Goal: Transaction & Acquisition: Purchase product/service

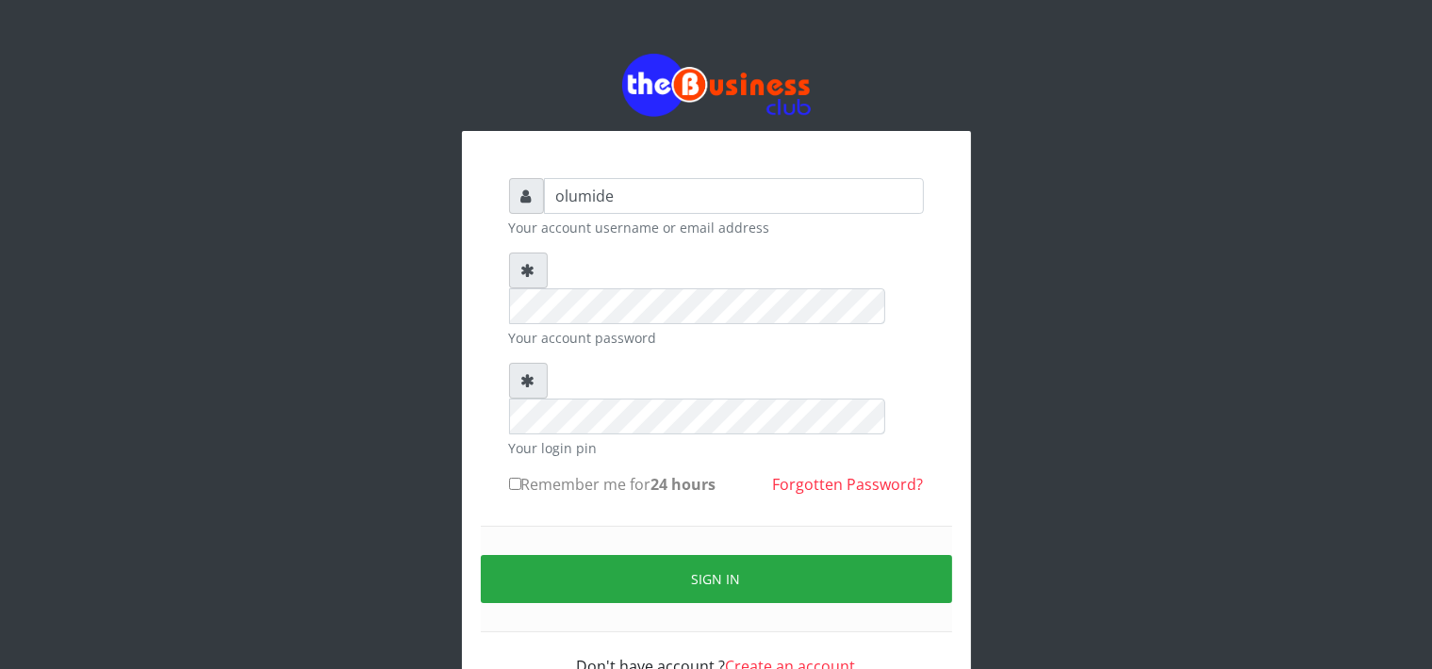
type input "olumide"
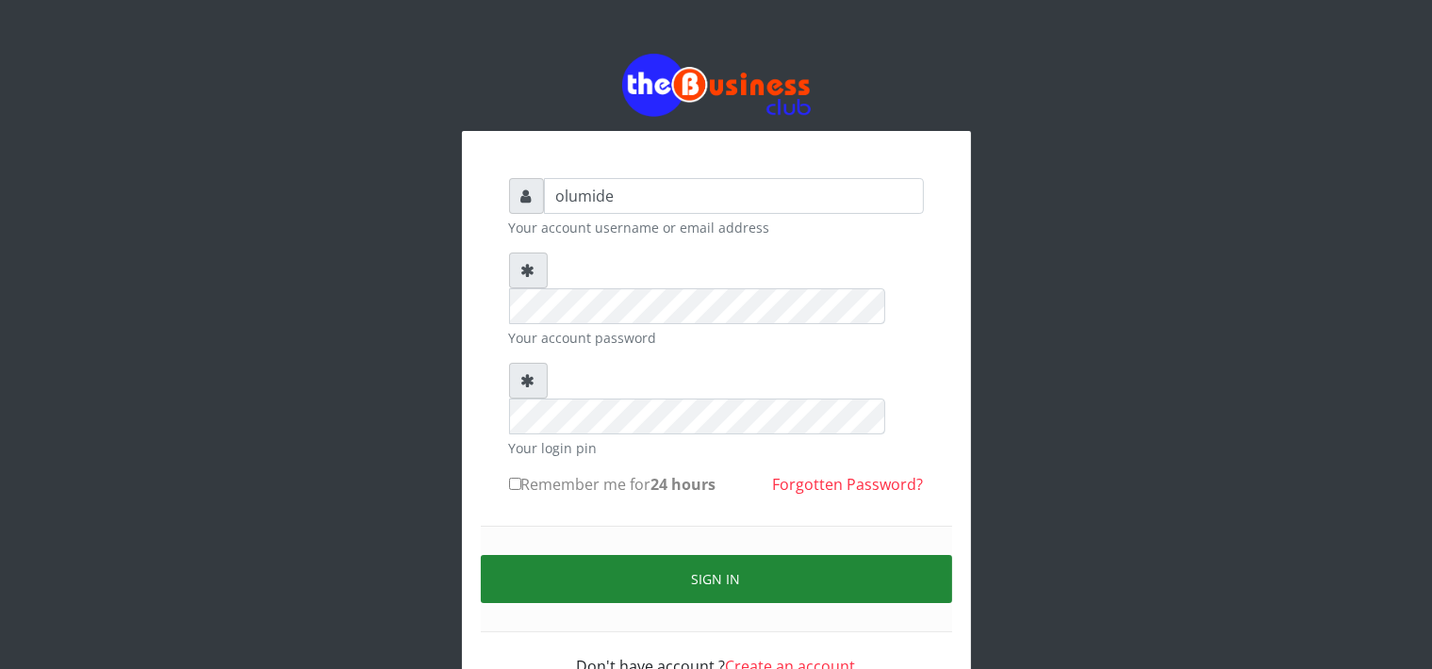
click at [717, 555] on button "Sign in" at bounding box center [716, 579] width 471 height 48
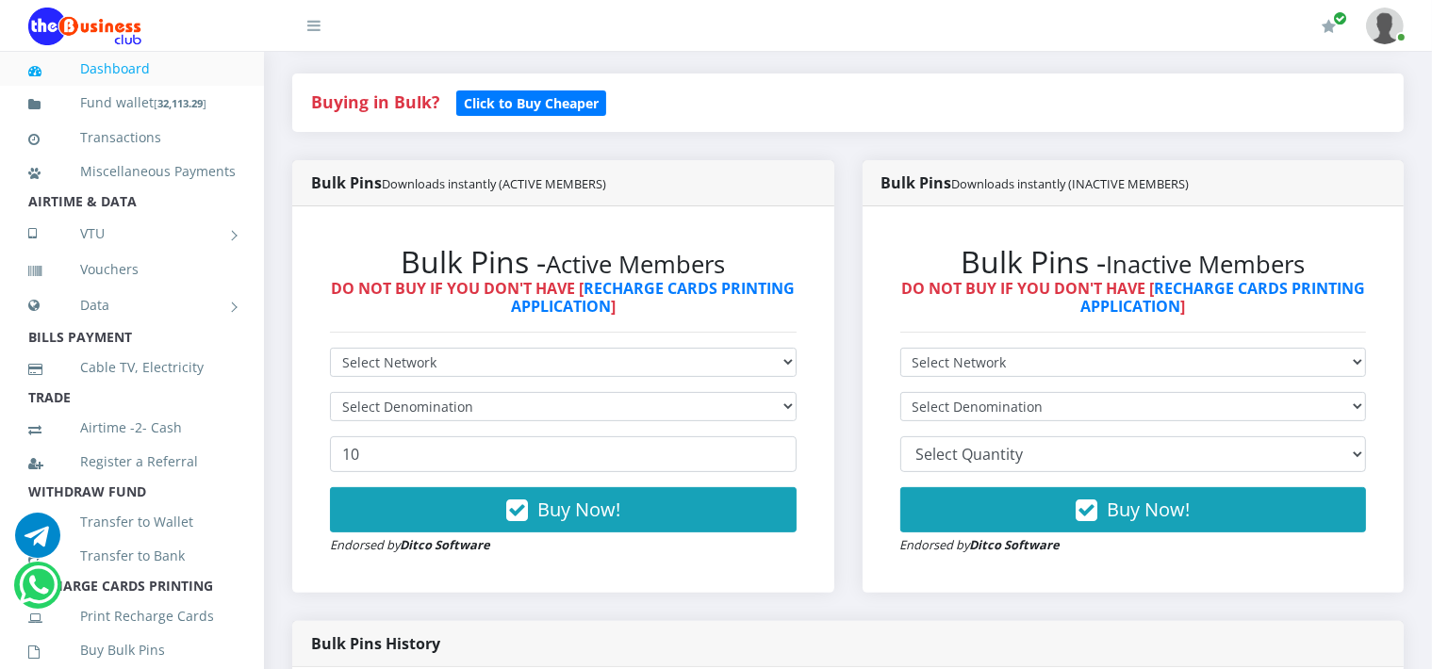
scroll to position [358, 0]
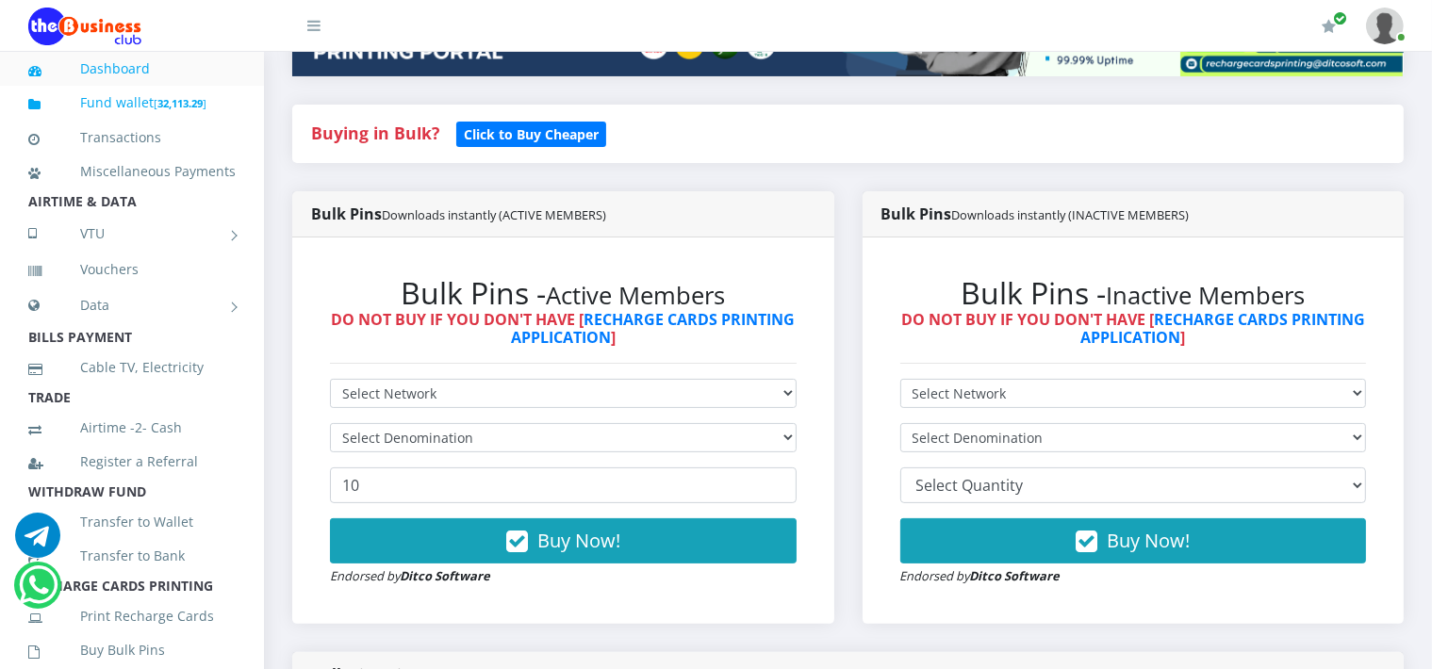
click at [194, 99] on b "32,113.29" at bounding box center [179, 103] width 45 height 14
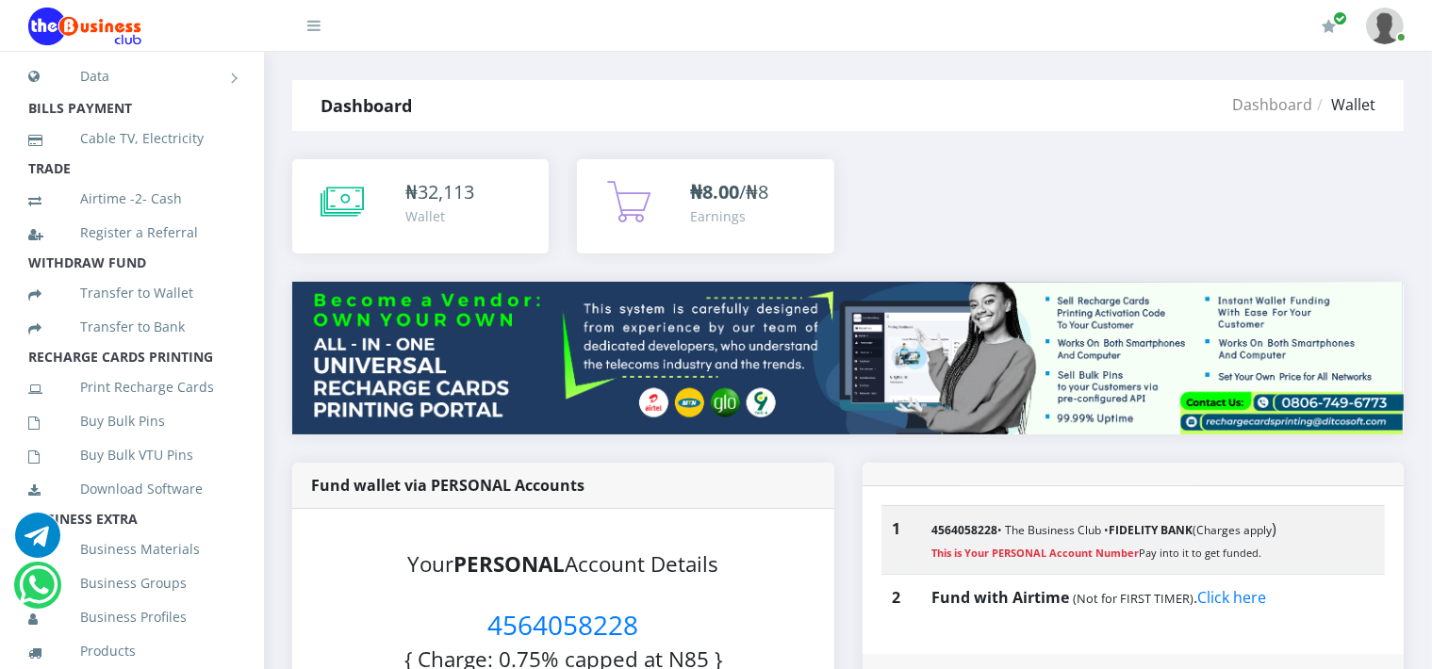
scroll to position [257, 0]
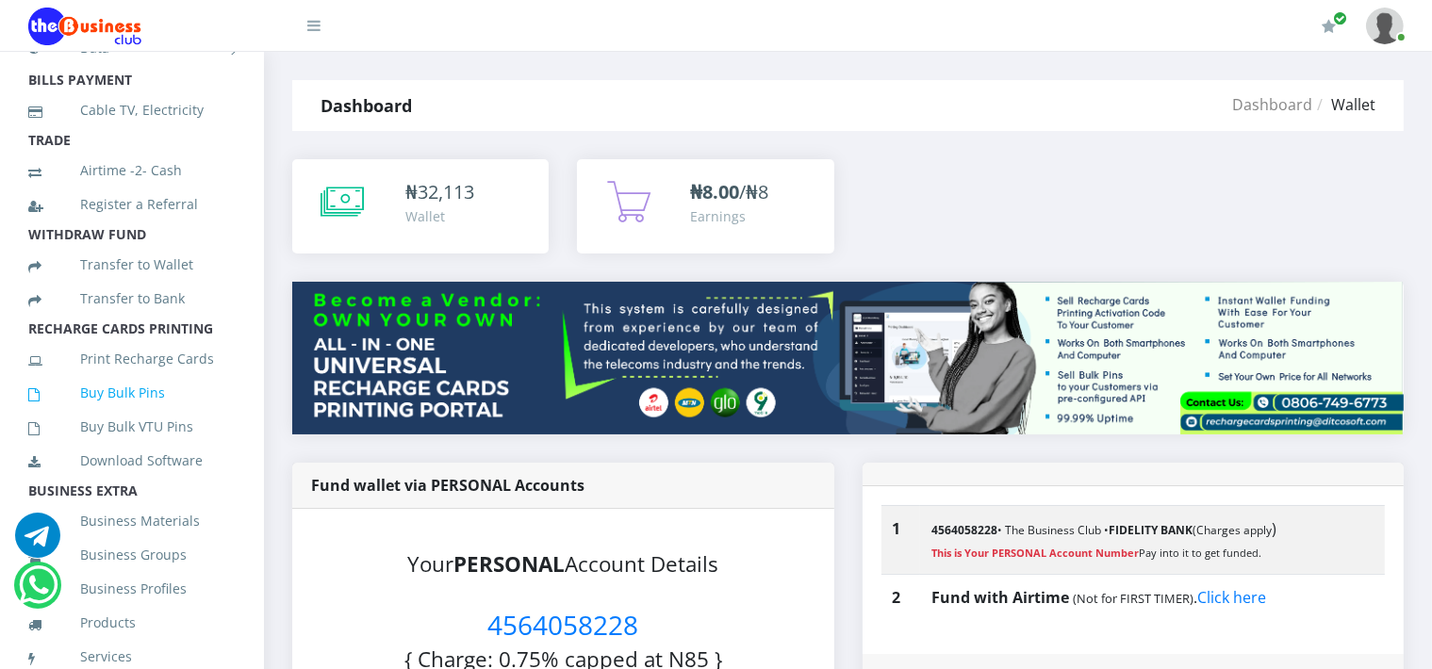
click at [95, 415] on link "Buy Bulk Pins" at bounding box center [131, 392] width 207 height 43
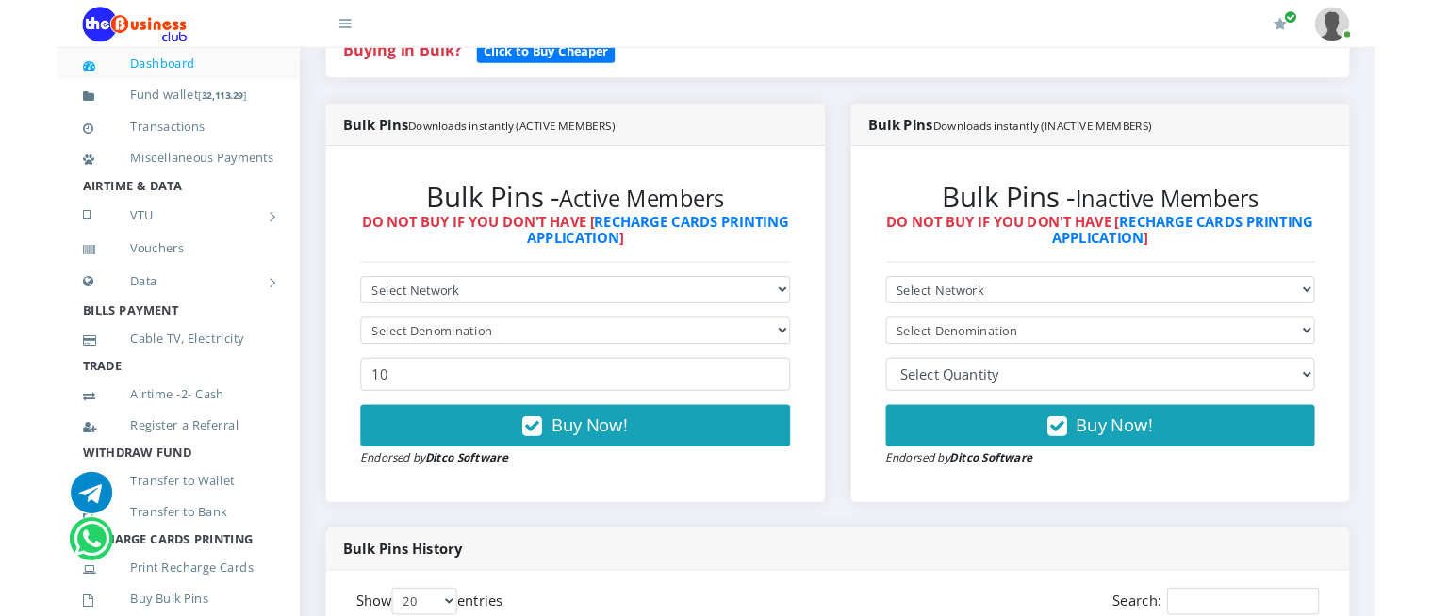
scroll to position [432, 0]
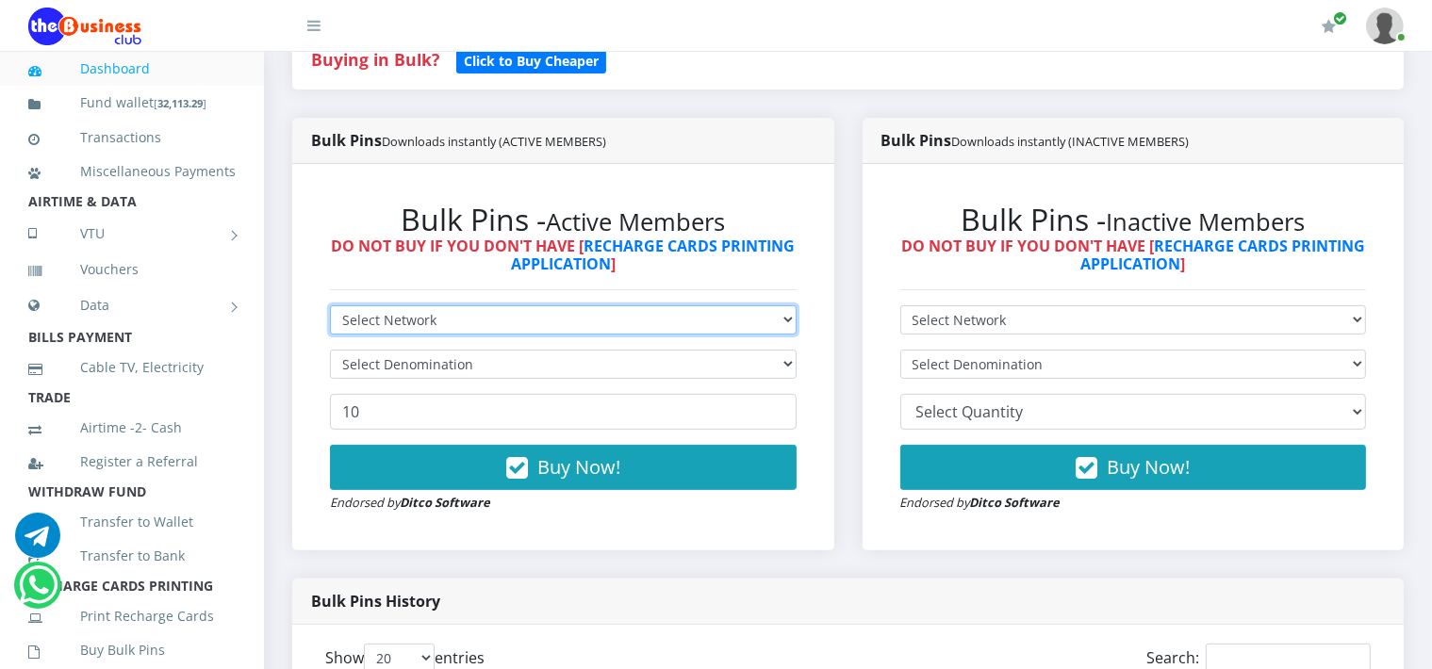
click at [483, 320] on select "Select Network MTN Globacom 9Mobile Airtel" at bounding box center [563, 319] width 467 height 29
select select "Airtel"
click at [330, 305] on select "Select Network MTN Globacom 9Mobile Airtel" at bounding box center [563, 319] width 467 height 29
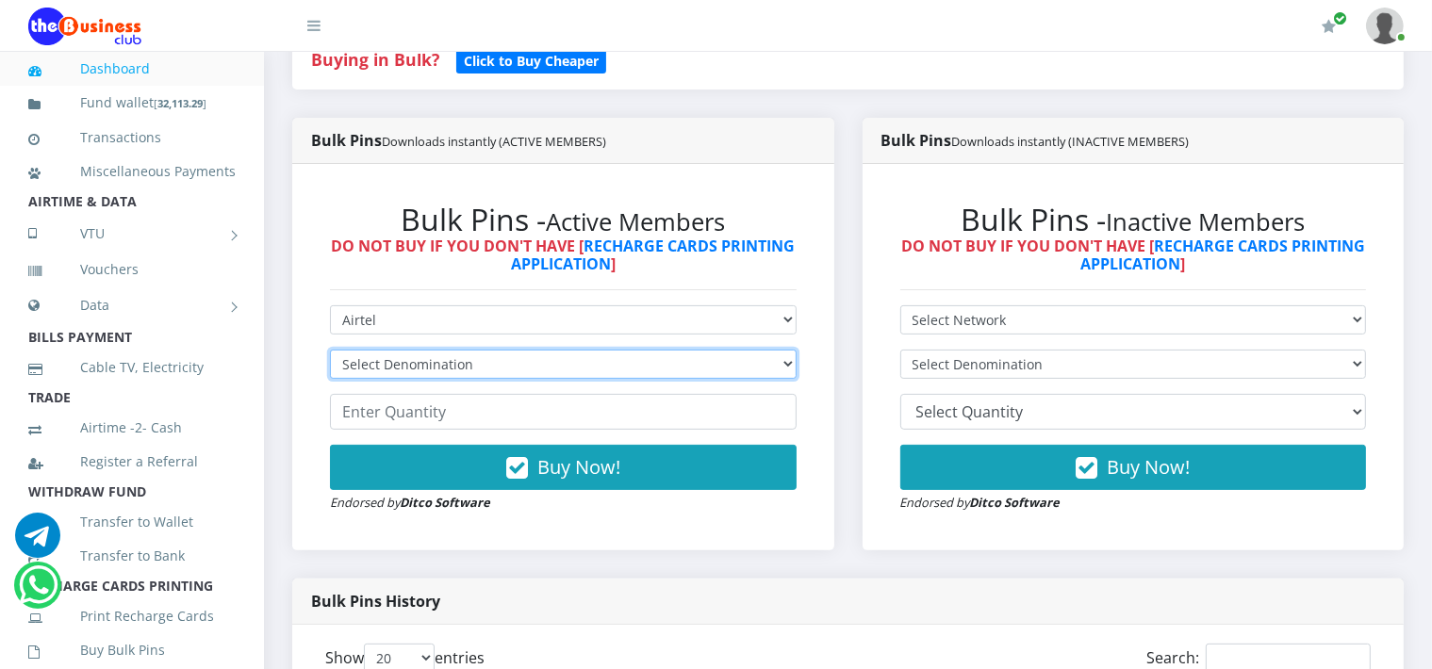
click at [418, 372] on select "Select Denomination Airtel NGN100 - ₦96.38 Airtel NGN200 - ₦192.76 Airtel NGN50…" at bounding box center [563, 364] width 467 height 29
select select "481.9-500"
click at [330, 350] on select "Select Denomination Airtel NGN100 - ₦96.38 Airtel NGN200 - ₦192.76 Airtel NGN50…" at bounding box center [563, 364] width 467 height 29
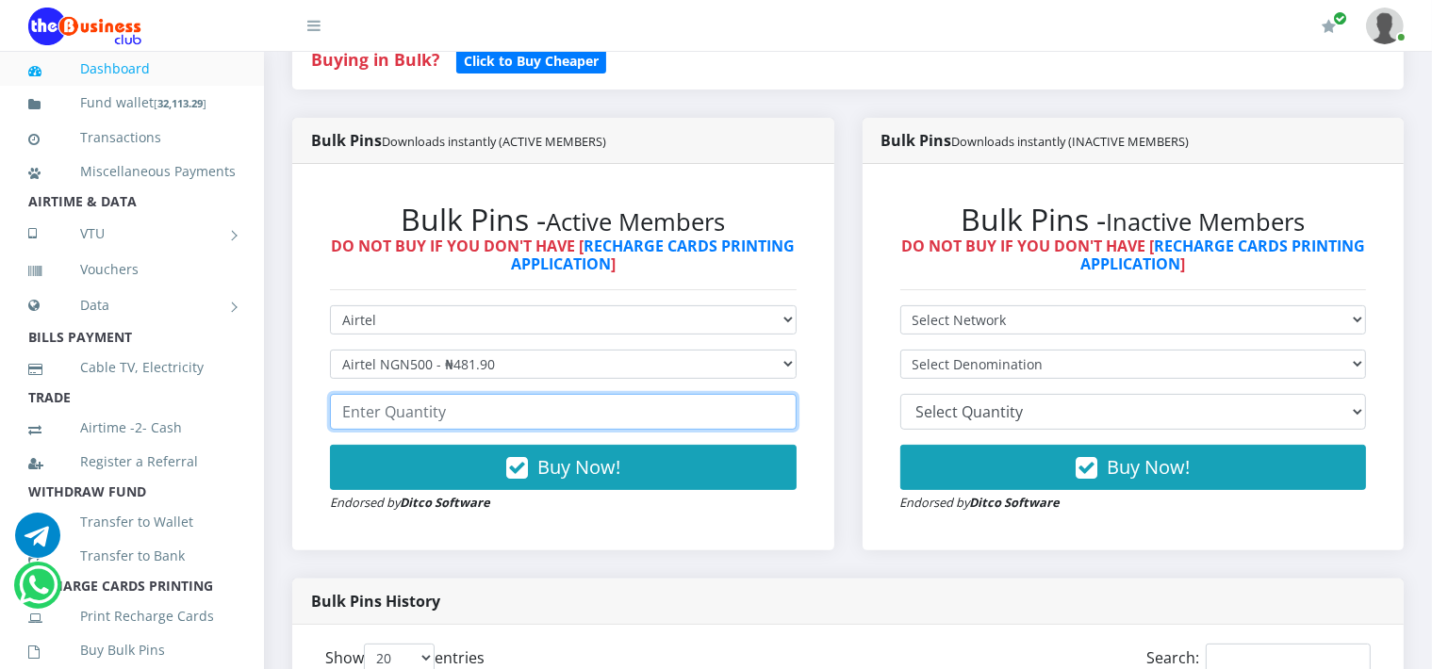
click at [432, 412] on input "number" at bounding box center [563, 412] width 467 height 36
click at [553, 411] on input "number" at bounding box center [563, 412] width 467 height 36
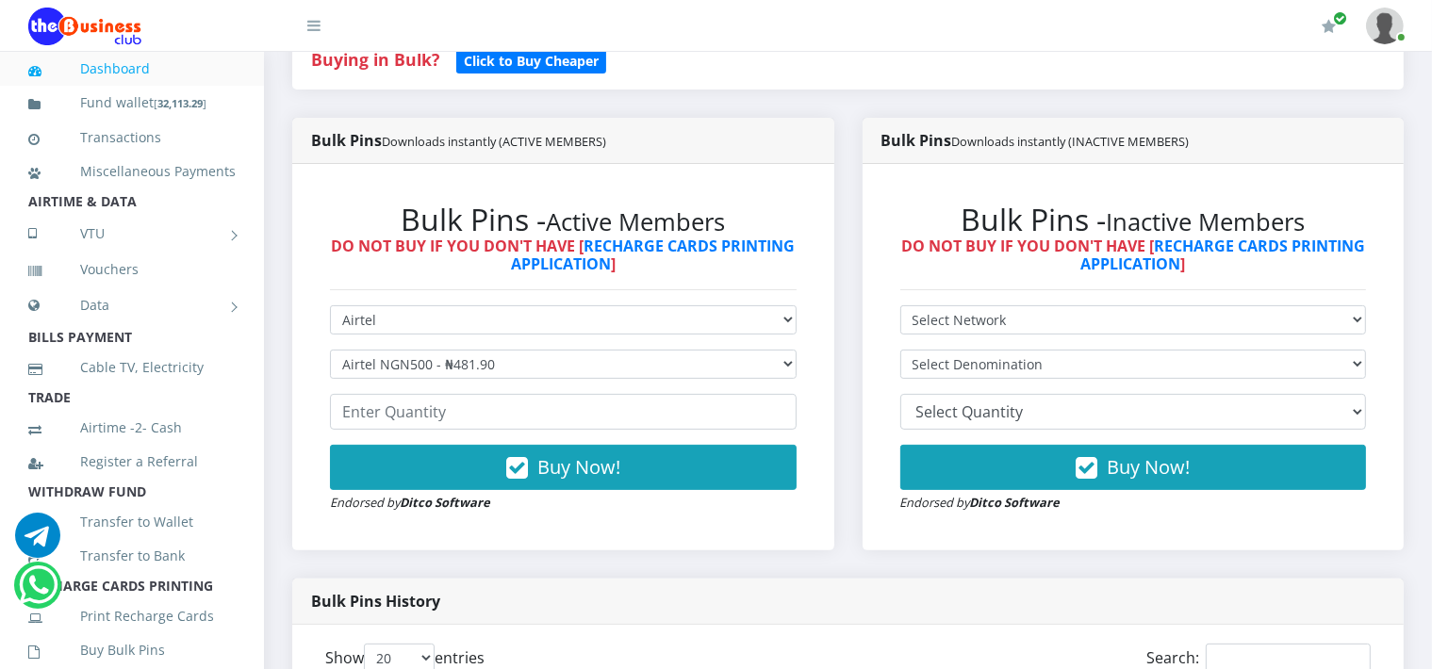
click at [530, 381] on form "Select Network MTN Globacom 9Mobile Airtel Select Denomination Airtel NGN100 - …" at bounding box center [563, 408] width 467 height 207
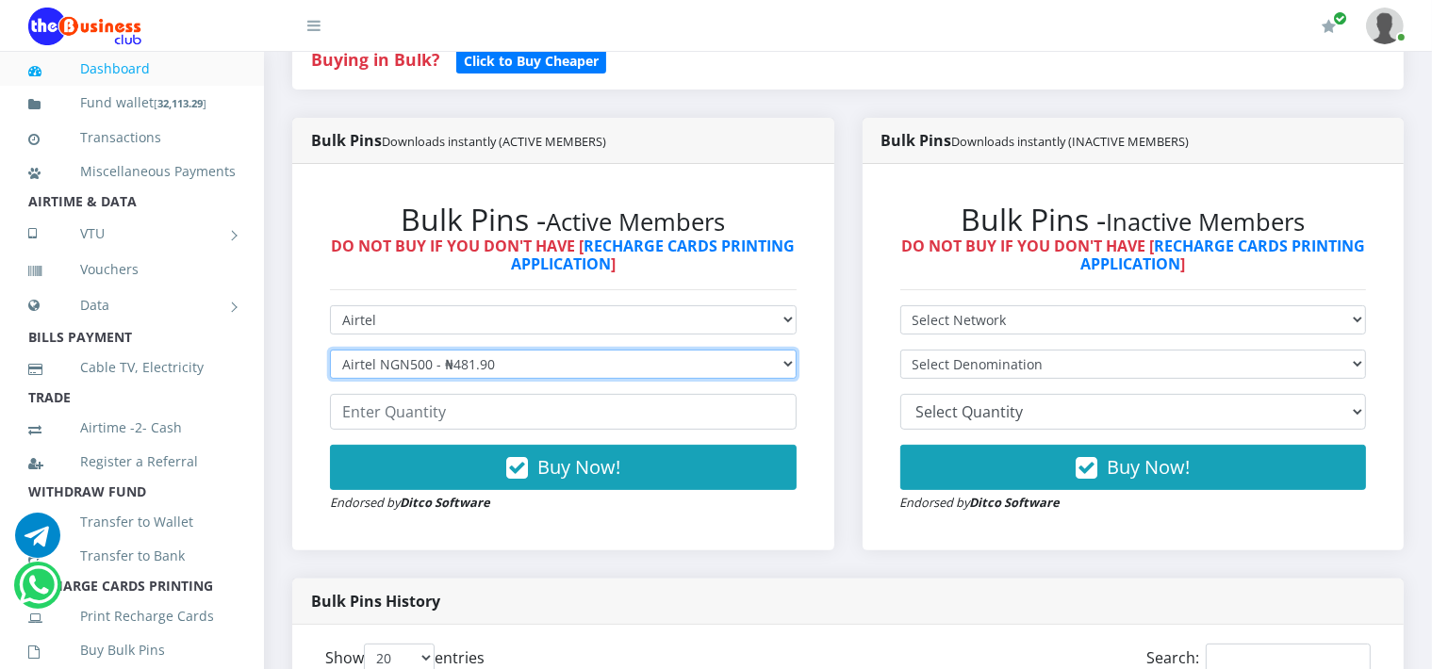
click at [516, 370] on select "Select Denomination Airtel NGN100 - ₦96.38 Airtel NGN200 - ₦192.76 Airtel NGN50…" at bounding box center [563, 364] width 467 height 29
click at [330, 350] on select "Select Denomination Airtel NGN100 - ₦96.38 Airtel NGN200 - ₦192.76 Airtel NGN50…" at bounding box center [563, 364] width 467 height 29
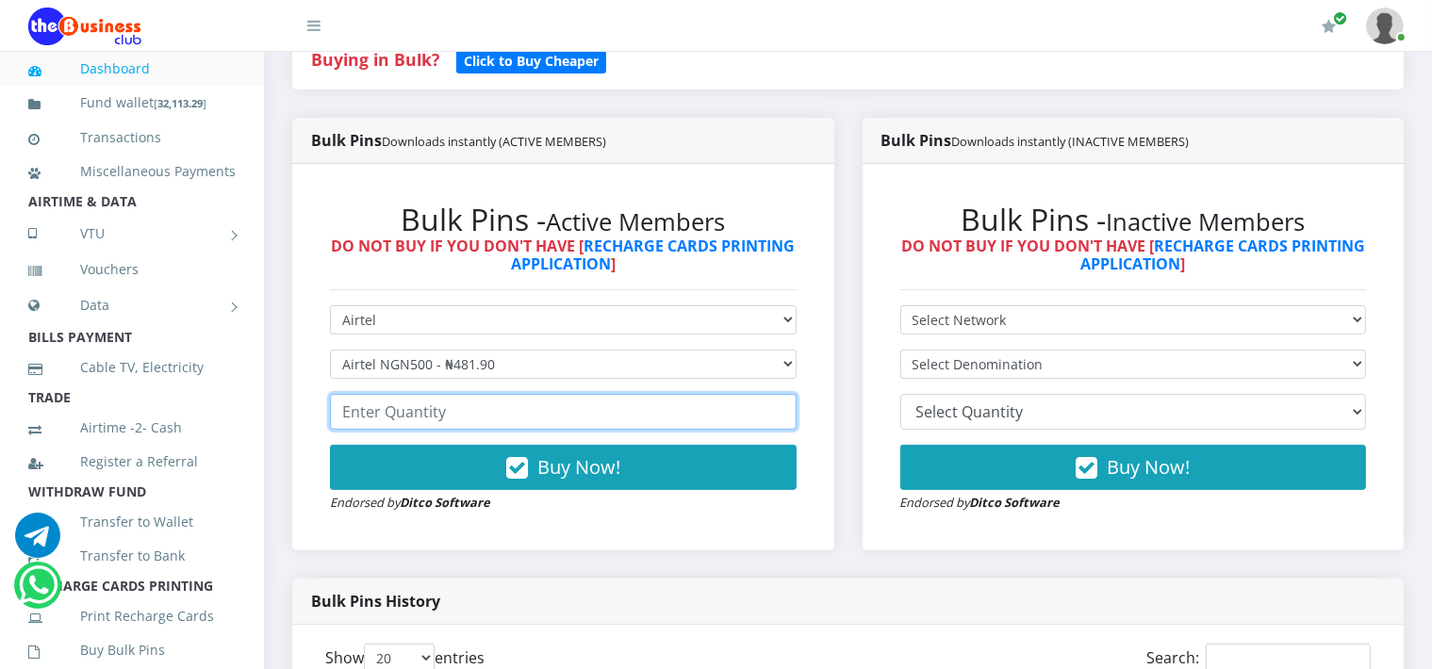
click at [435, 419] on input "number" at bounding box center [563, 412] width 467 height 36
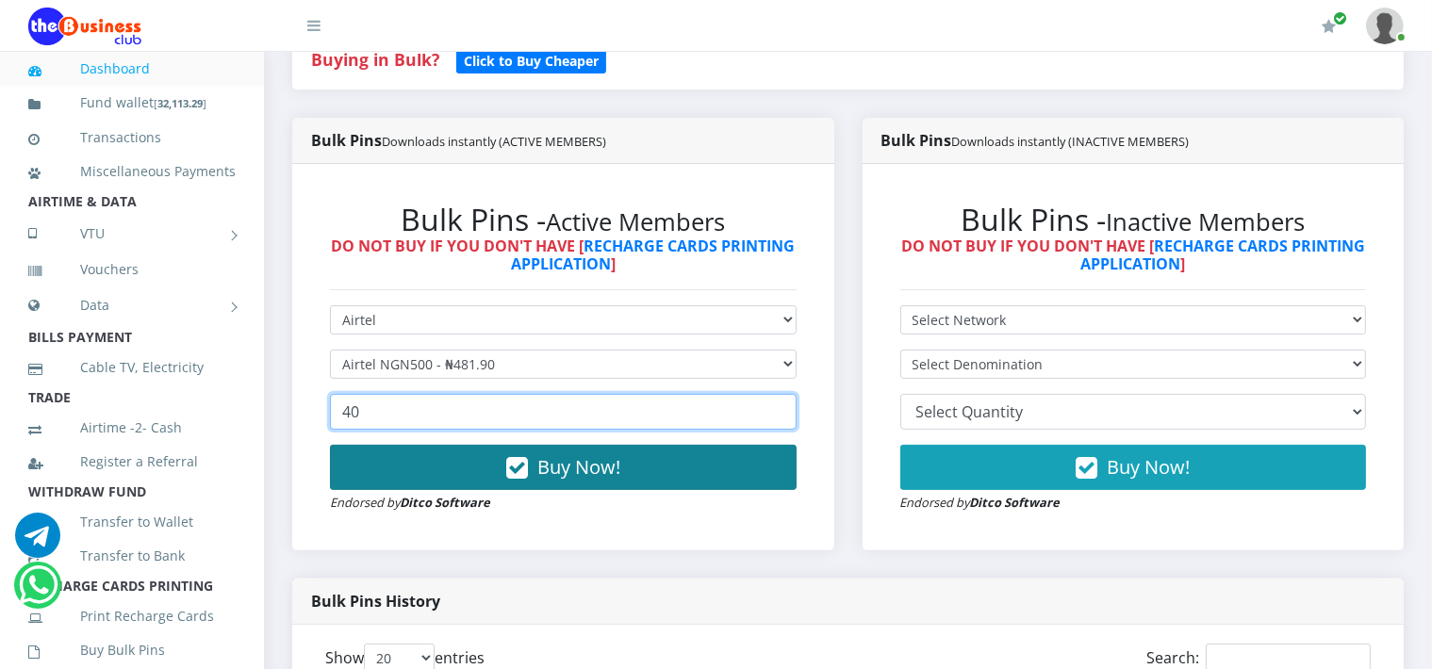
type input "40"
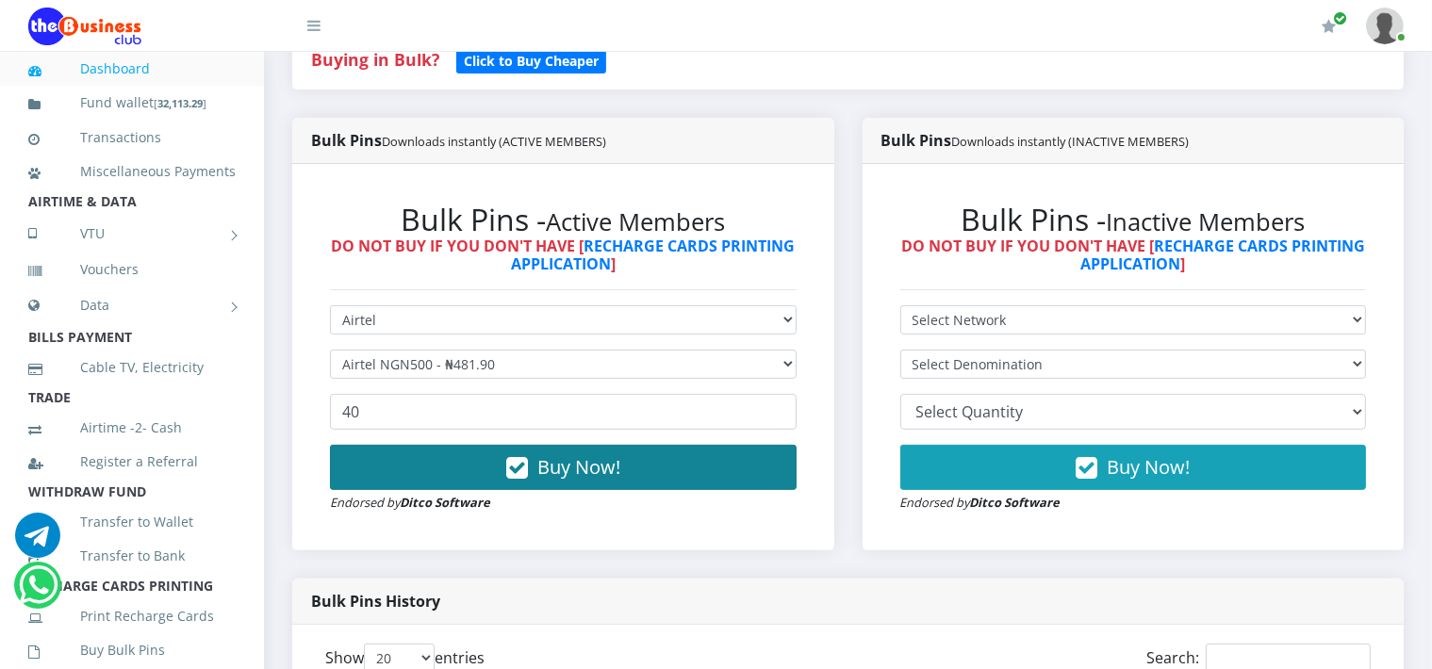
click at [590, 468] on span "Buy Now!" at bounding box center [578, 466] width 83 height 25
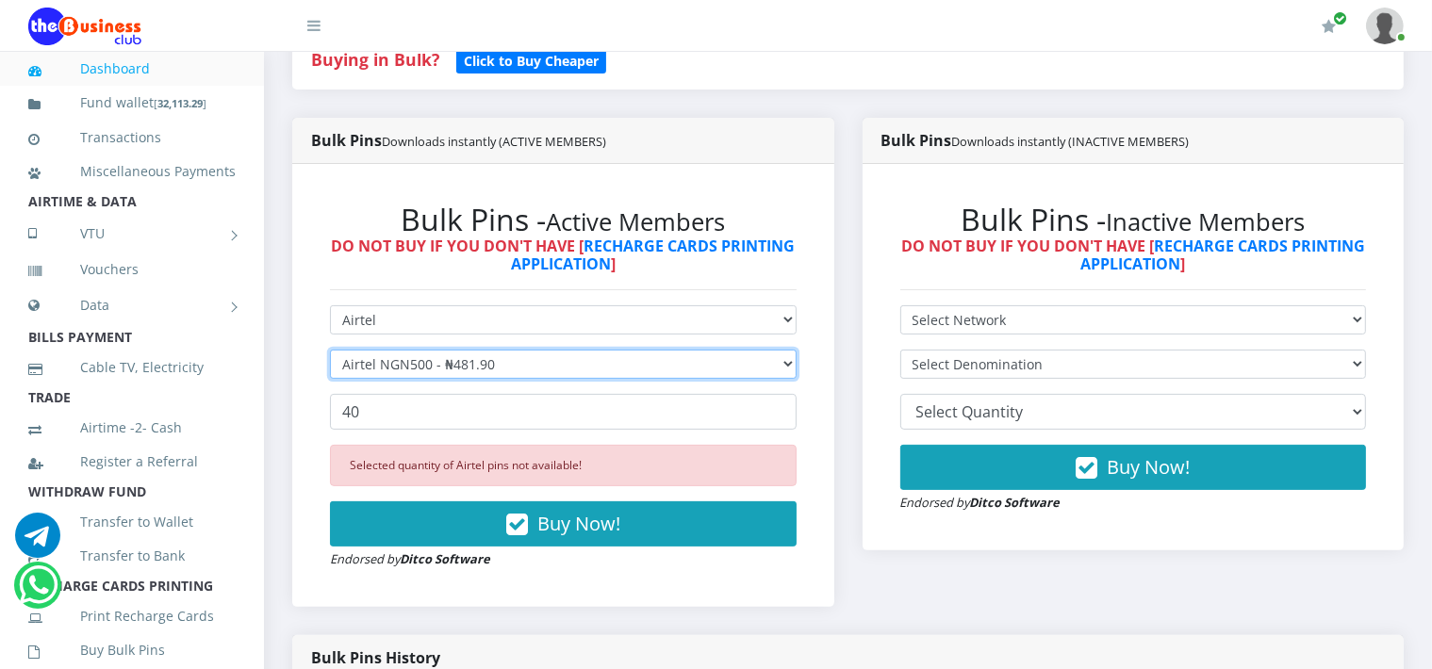
click at [554, 367] on select "Select Denomination Airtel NGN100 - ₦96.38 Airtel NGN200 - ₦192.76 Airtel NGN50…" at bounding box center [563, 364] width 467 height 29
select select "192.76-200"
click at [330, 350] on select "Select Denomination Airtel NGN100 - ₦96.38 Airtel NGN200 - ₦192.76 Airtel NGN50…" at bounding box center [563, 364] width 467 height 29
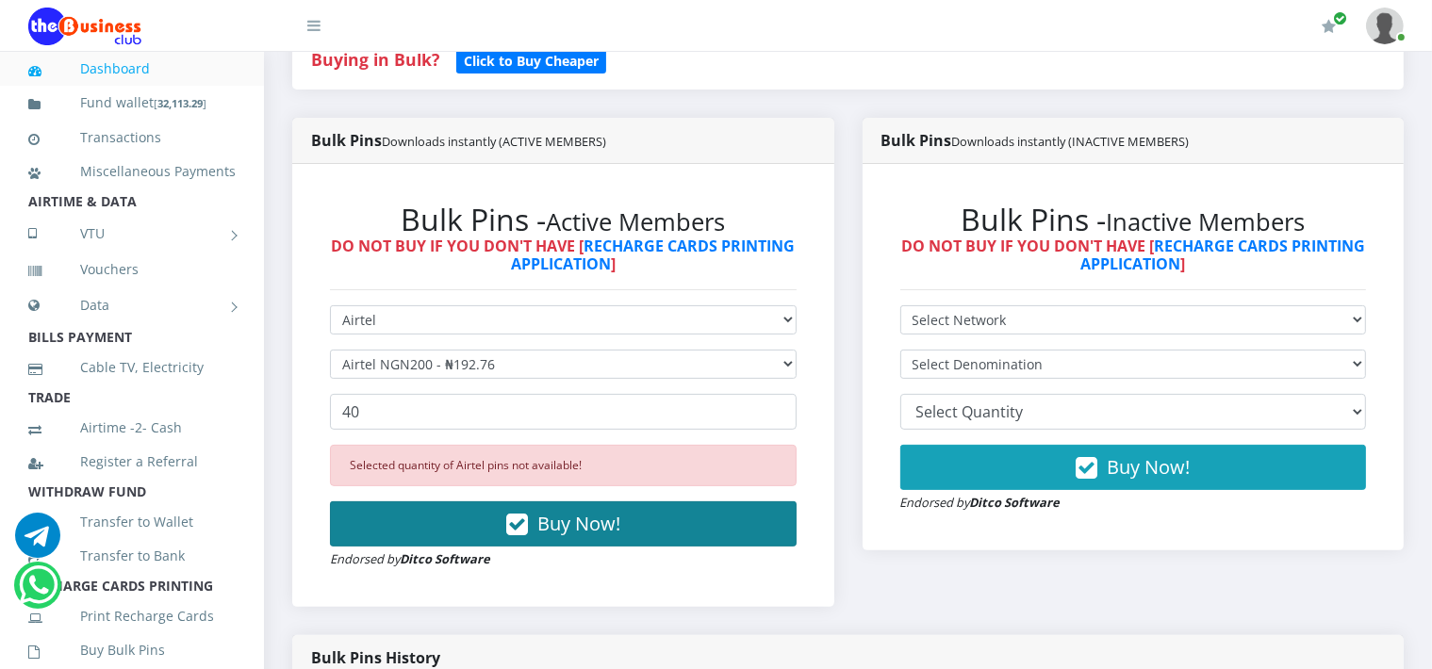
click at [555, 525] on span "Buy Now!" at bounding box center [578, 523] width 83 height 25
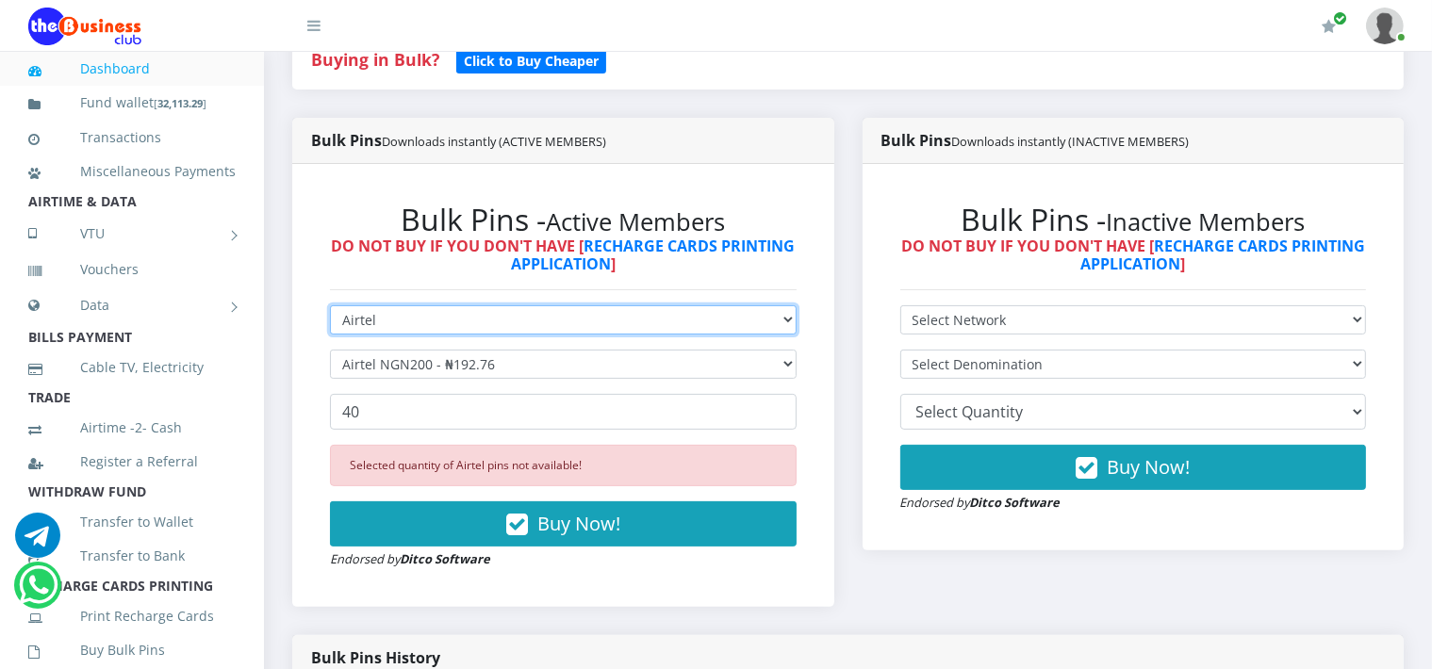
click at [397, 320] on select "Select Network MTN Globacom 9Mobile Airtel" at bounding box center [563, 319] width 467 height 29
select select "MTN"
click at [330, 305] on select "Select Network MTN Globacom 9Mobile Airtel" at bounding box center [563, 319] width 467 height 29
click at [369, 315] on select "Select Network MTN Globacom 9Mobile Airtel" at bounding box center [563, 319] width 467 height 29
select select "Airtel"
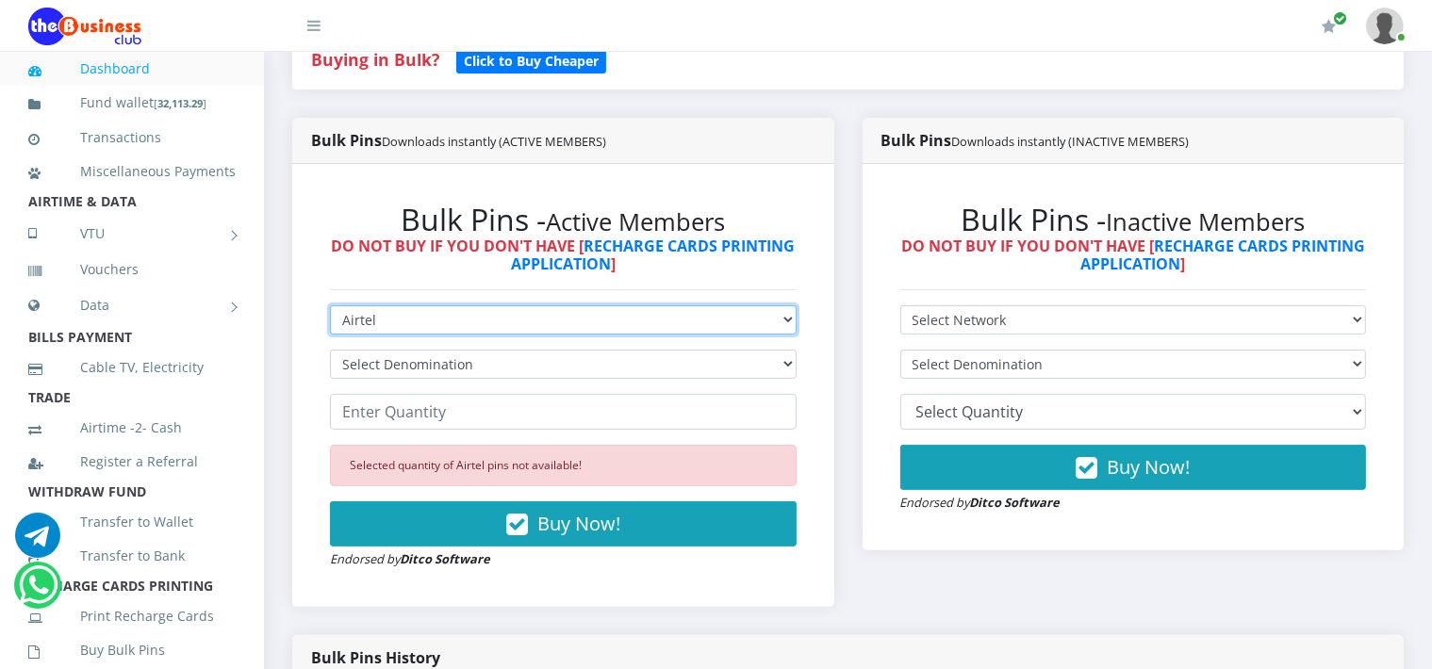
click at [330, 305] on select "Select Network MTN Globacom 9Mobile Airtel" at bounding box center [563, 319] width 467 height 29
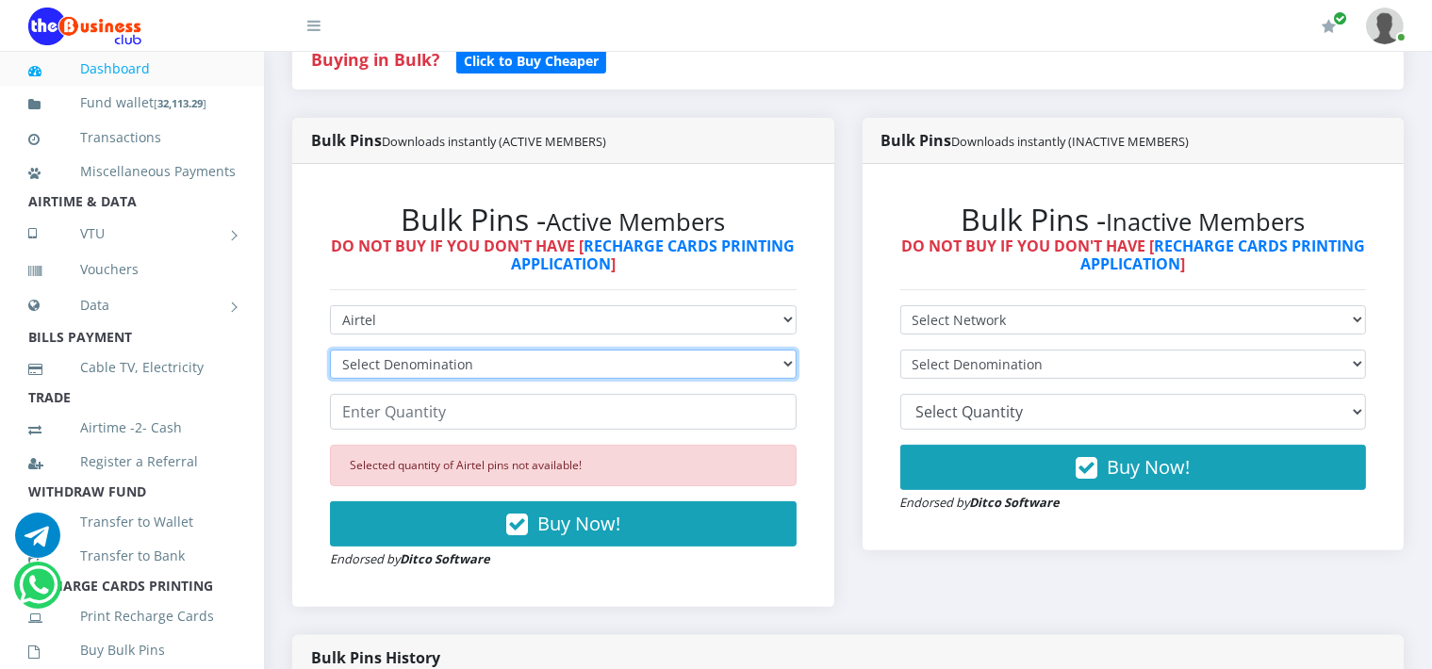
click at [435, 357] on select "Select Denomination Airtel NGN100 - ₦96.38 Airtel NGN200 - ₦192.76 Airtel NGN50…" at bounding box center [563, 364] width 467 height 29
select select "96.38-100"
click at [330, 350] on select "Select Denomination Airtel NGN100 - ₦96.38 Airtel NGN200 - ₦192.76 Airtel NGN50…" at bounding box center [563, 364] width 467 height 29
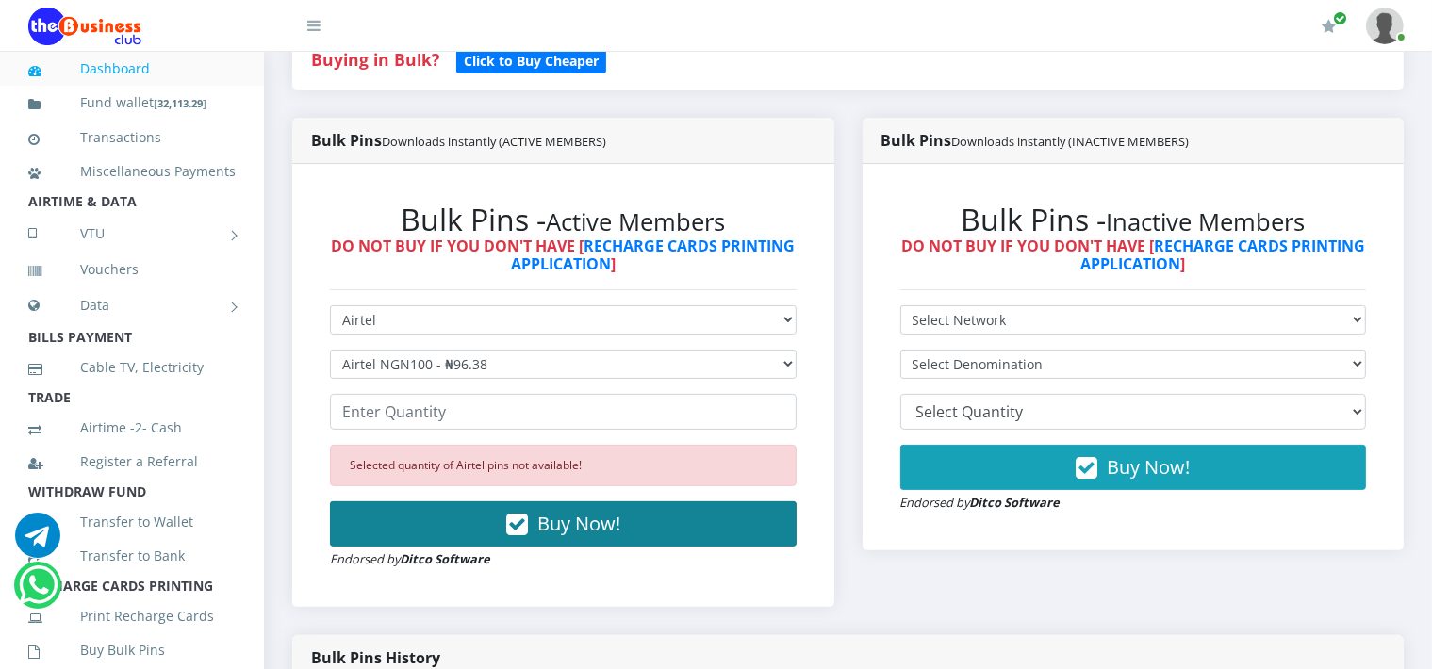
click at [539, 534] on span "Buy Now!" at bounding box center [578, 523] width 83 height 25
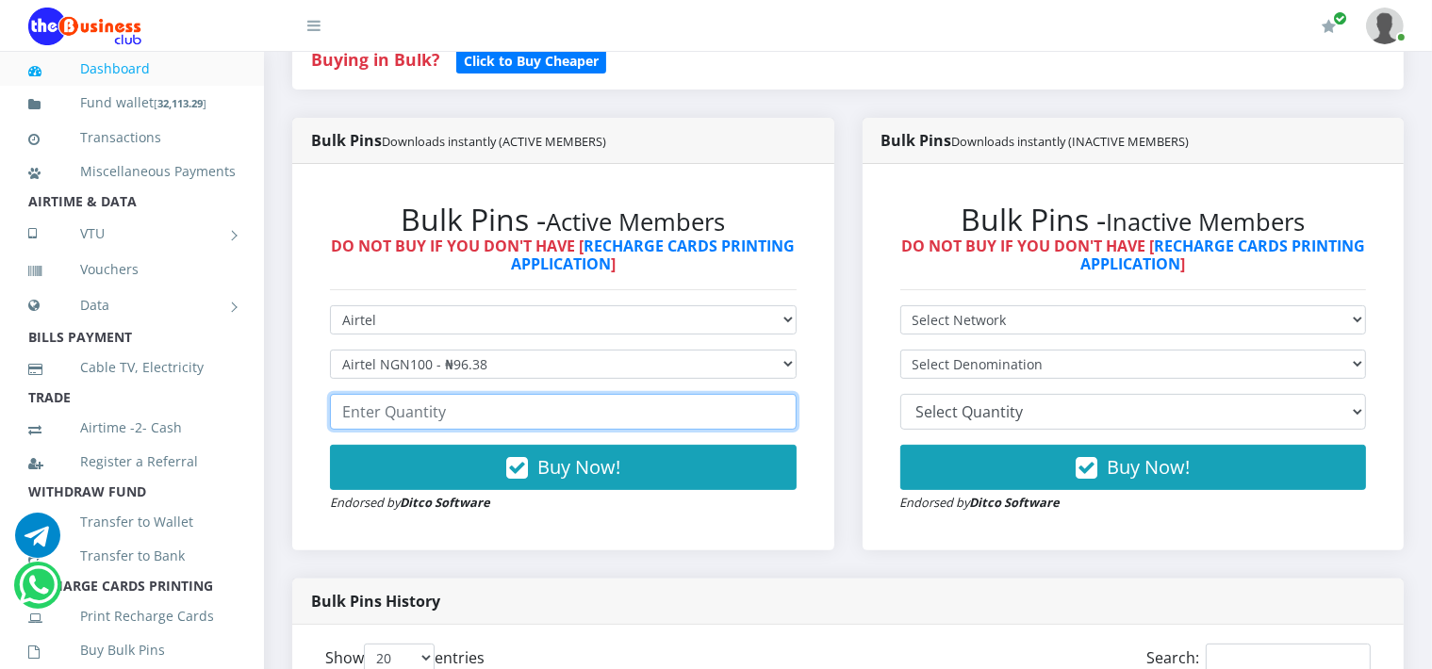
click at [441, 408] on input "number" at bounding box center [563, 412] width 467 height 36
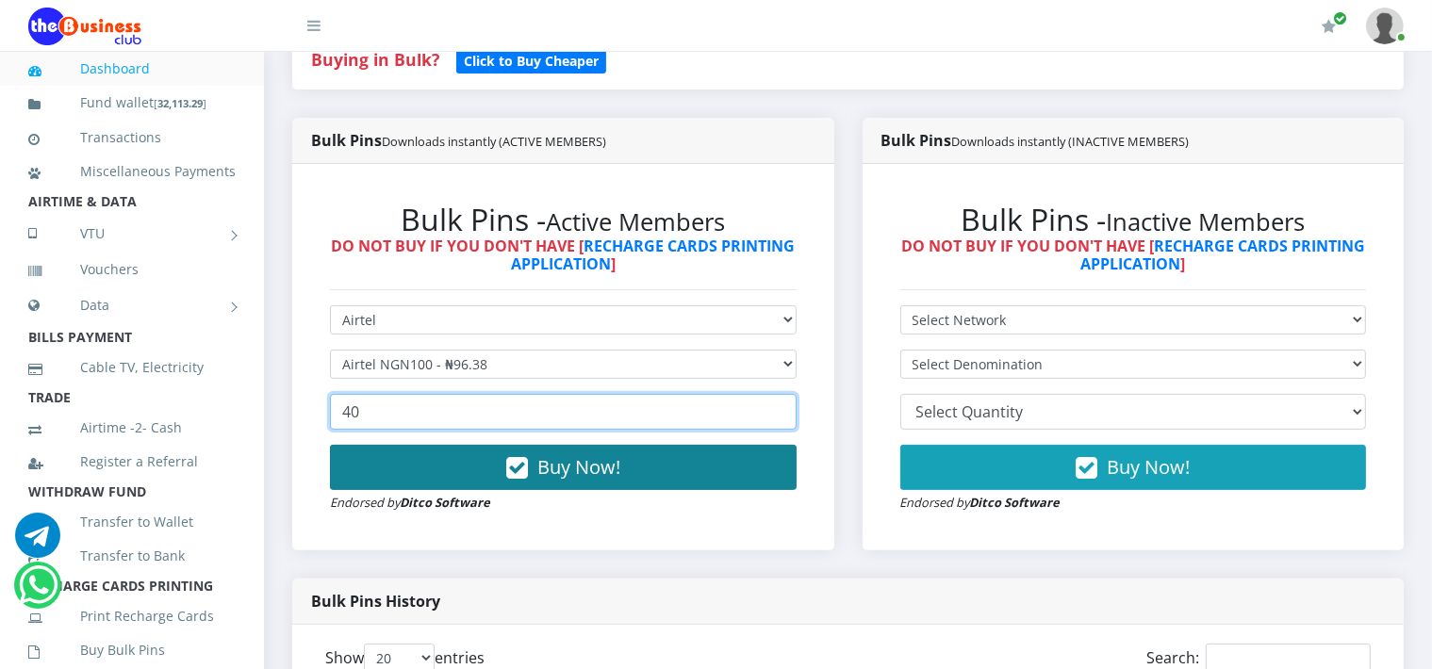
type input "40"
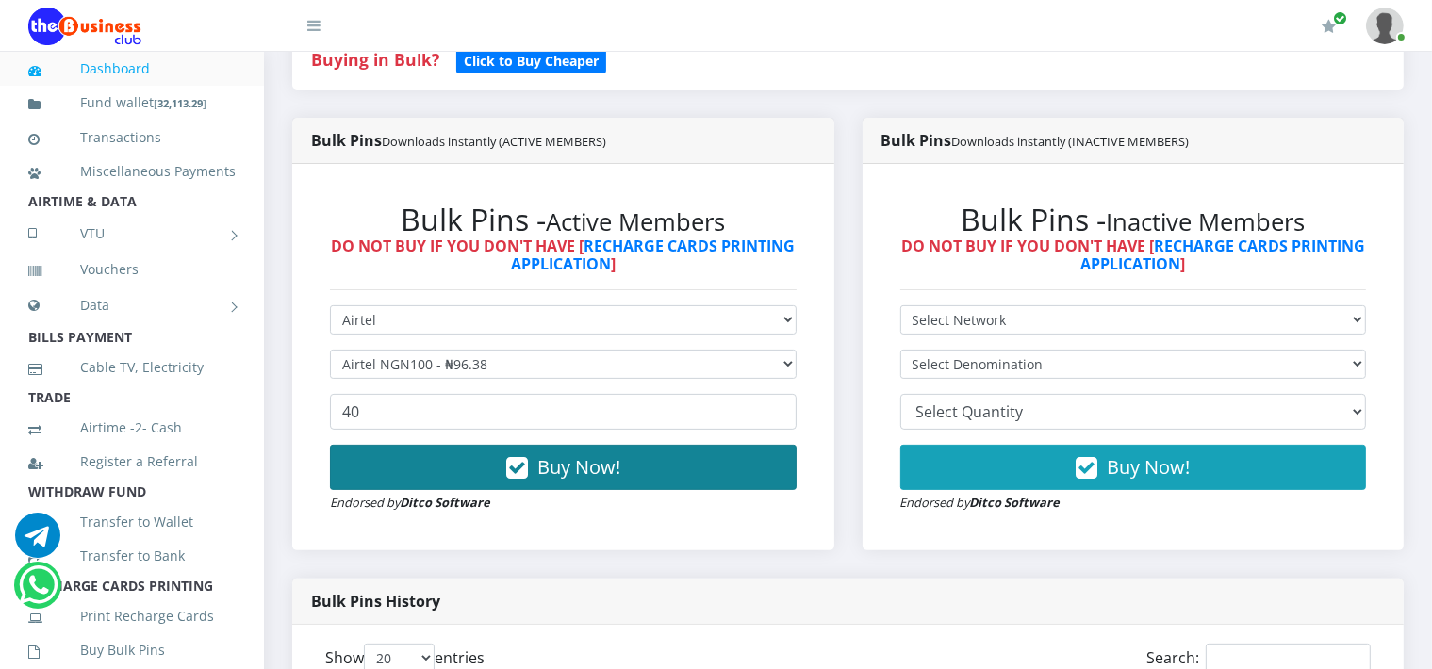
click at [571, 461] on span "Buy Now!" at bounding box center [578, 466] width 83 height 25
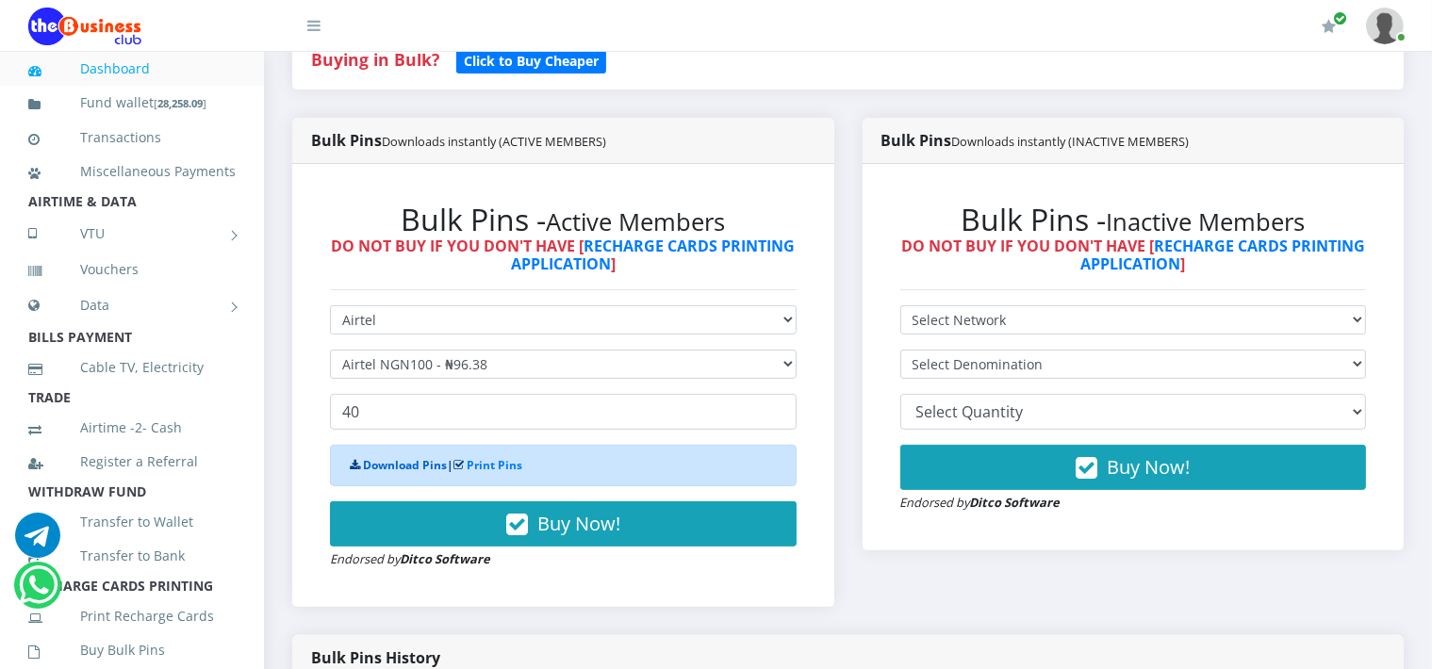
click at [385, 462] on link "Download Pins" at bounding box center [405, 465] width 84 height 16
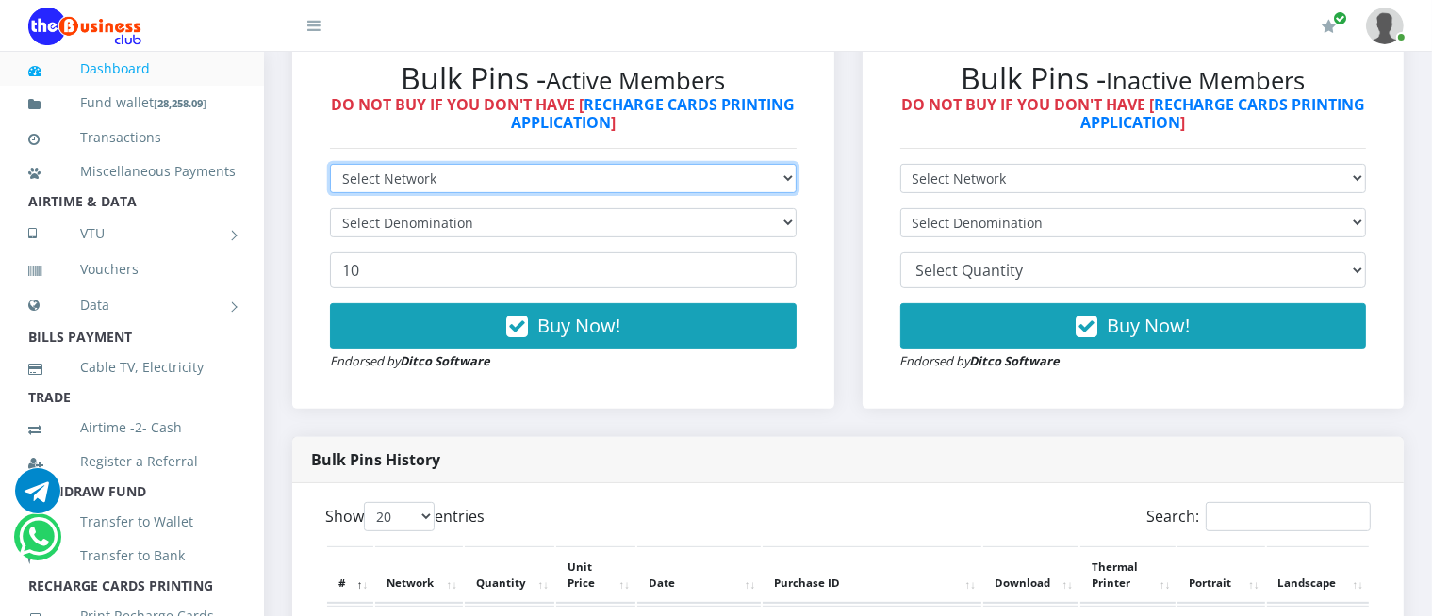
click at [427, 170] on select "Select Network MTN Globacom 9Mobile Airtel" at bounding box center [563, 178] width 467 height 29
select select "Airtel"
click at [330, 164] on select "Select Network MTN Globacom 9Mobile Airtel" at bounding box center [563, 178] width 467 height 29
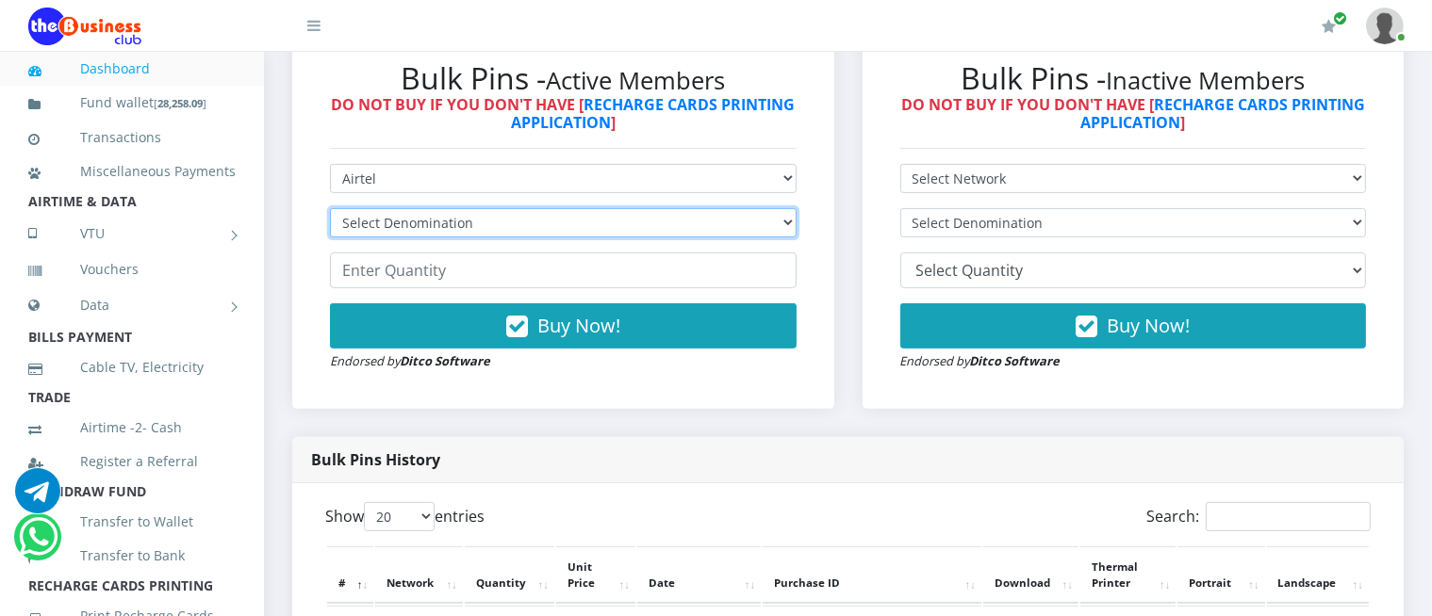
click at [403, 216] on select "Select Denomination Airtel NGN100 - ₦96.38 Airtel NGN200 - ₦192.76 Airtel NGN50…" at bounding box center [563, 222] width 467 height 29
select select "192.76-200"
click at [330, 208] on select "Select Denomination Airtel NGN100 - ₦96.38 Airtel NGN200 - ₦192.76 Airtel NGN50…" at bounding box center [563, 222] width 467 height 29
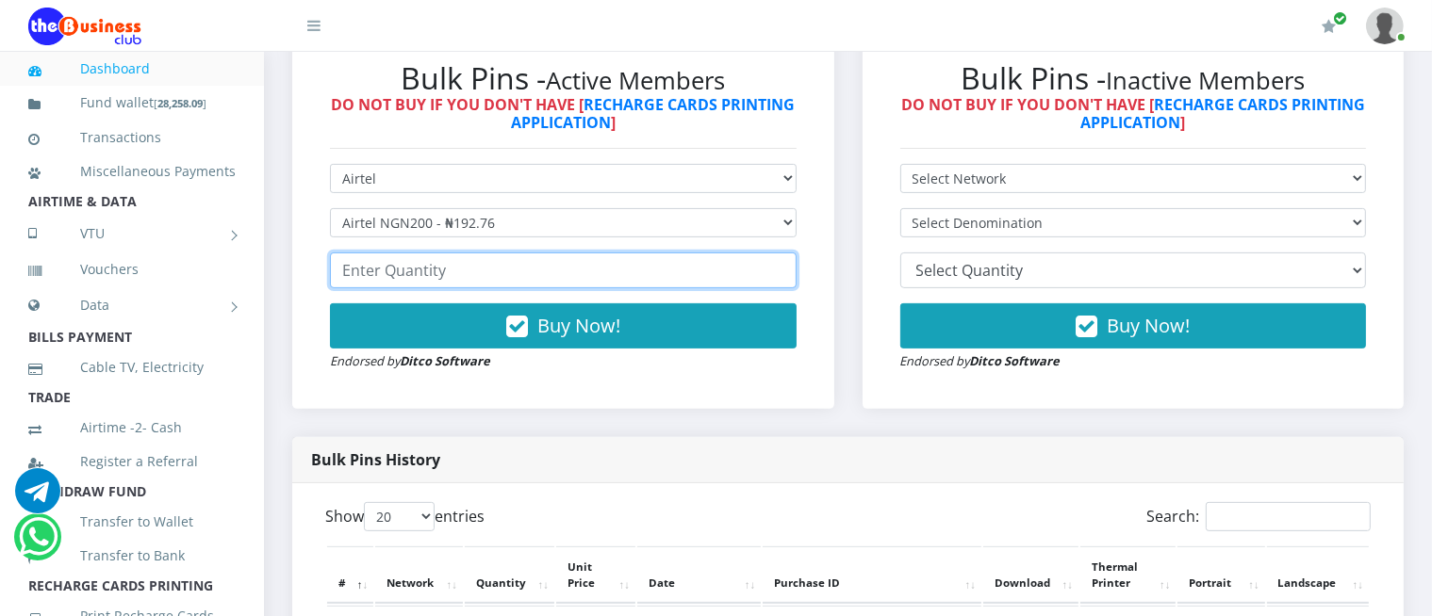
click at [380, 269] on input "number" at bounding box center [563, 271] width 467 height 36
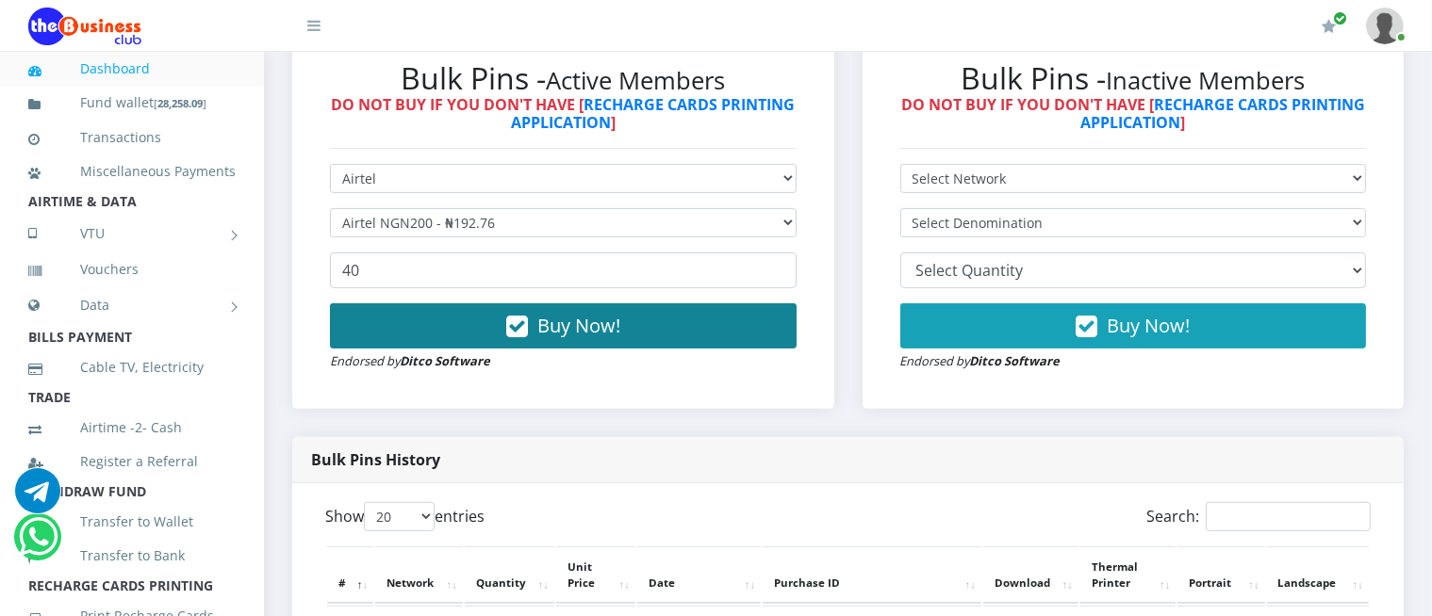
click at [555, 321] on span "Buy Now!" at bounding box center [578, 325] width 83 height 25
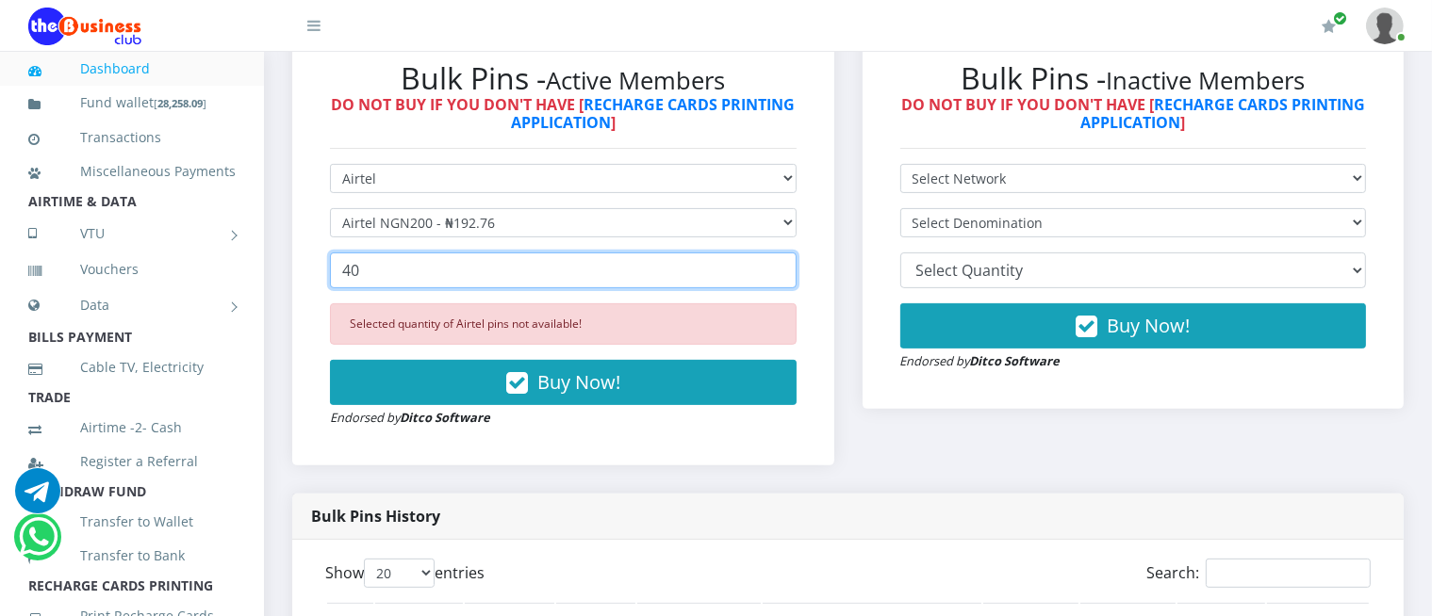
click at [369, 259] on input "40" at bounding box center [563, 271] width 467 height 36
type input "4"
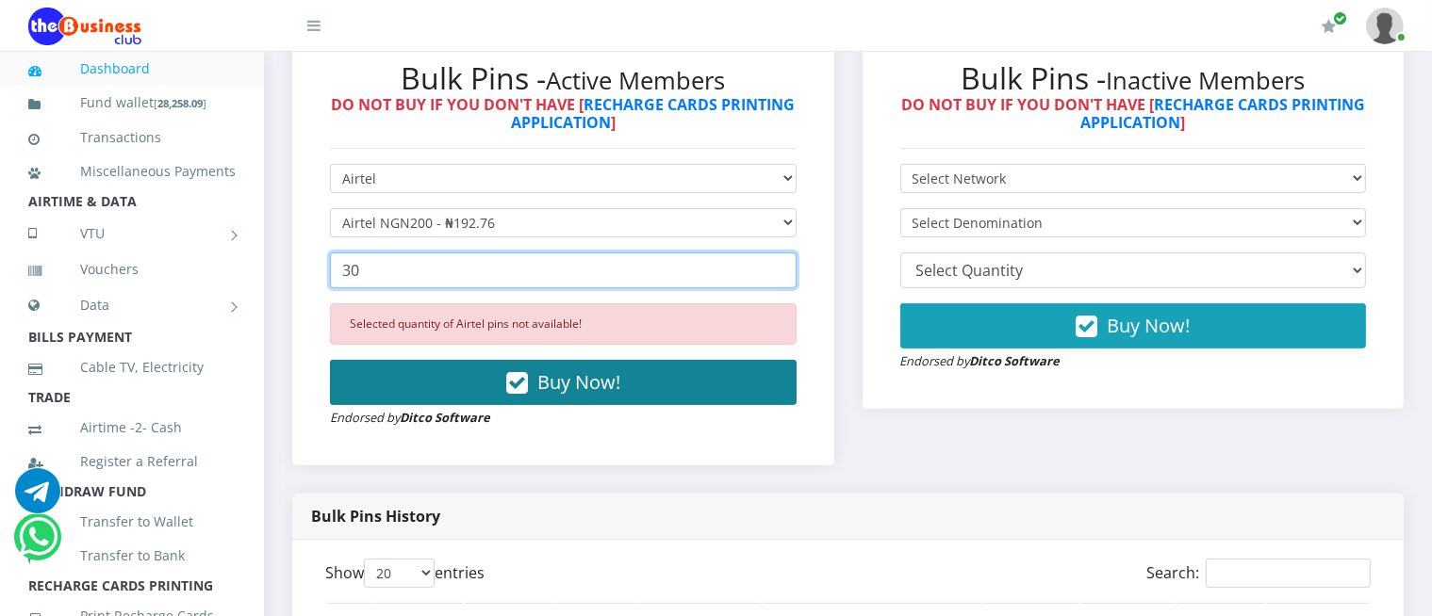
type input "30"
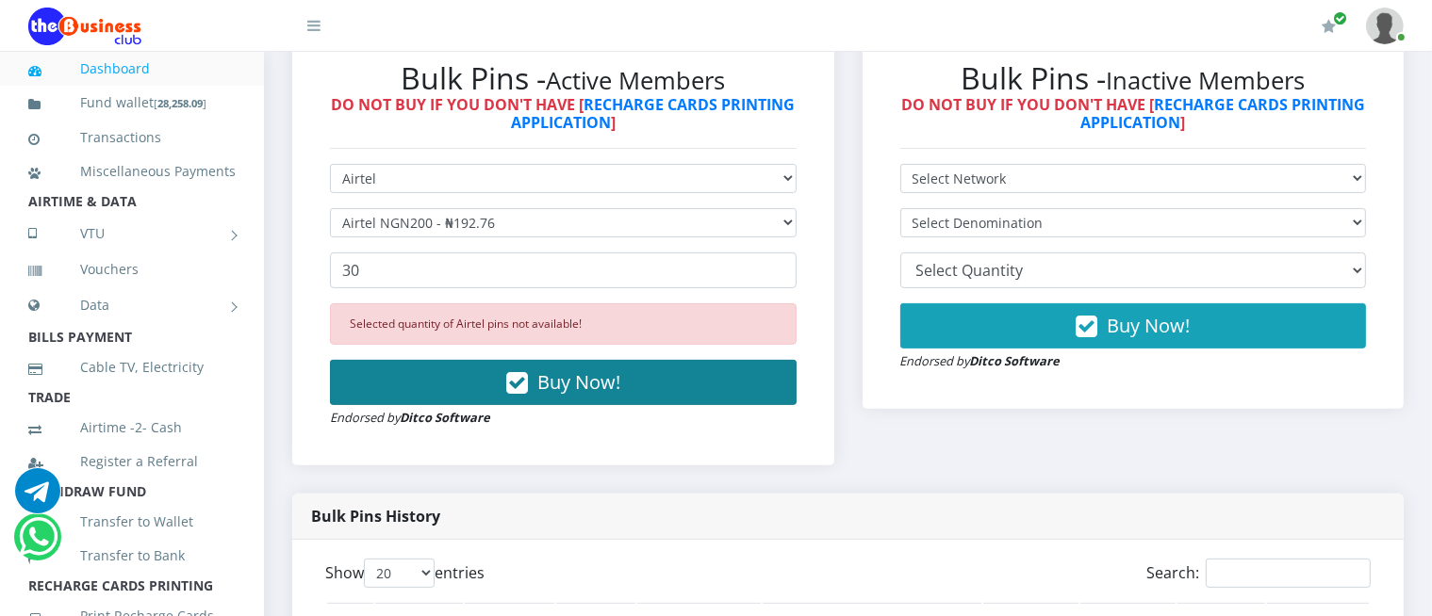
click at [577, 381] on span "Buy Now!" at bounding box center [578, 381] width 83 height 25
click at [548, 372] on span "Buy Now!" at bounding box center [578, 381] width 83 height 25
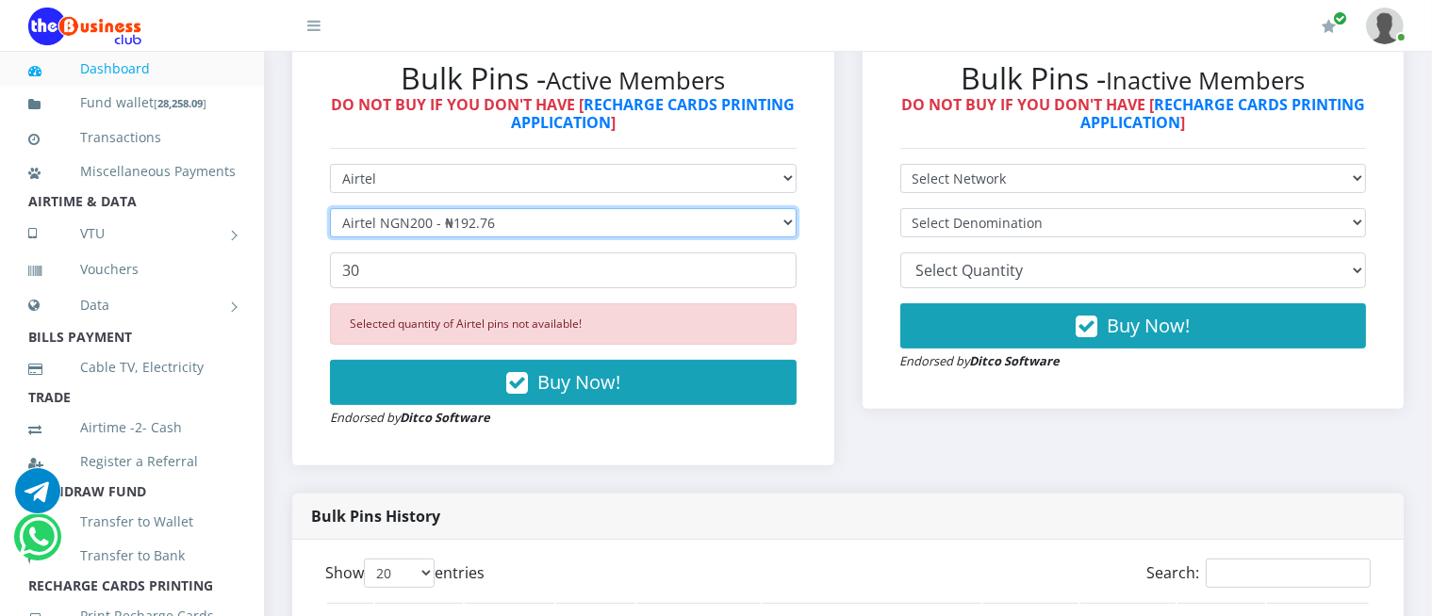
click at [525, 220] on select "Select Denomination Airtel NGN100 - ₦96.38 Airtel NGN200 - ₦192.76 Airtel NGN50…" at bounding box center [563, 222] width 467 height 29
select select "481.9-500"
click at [330, 208] on select "Select Denomination Airtel NGN100 - ₦96.38 Airtel NGN200 - ₦192.76 Airtel NGN50…" at bounding box center [563, 222] width 467 height 29
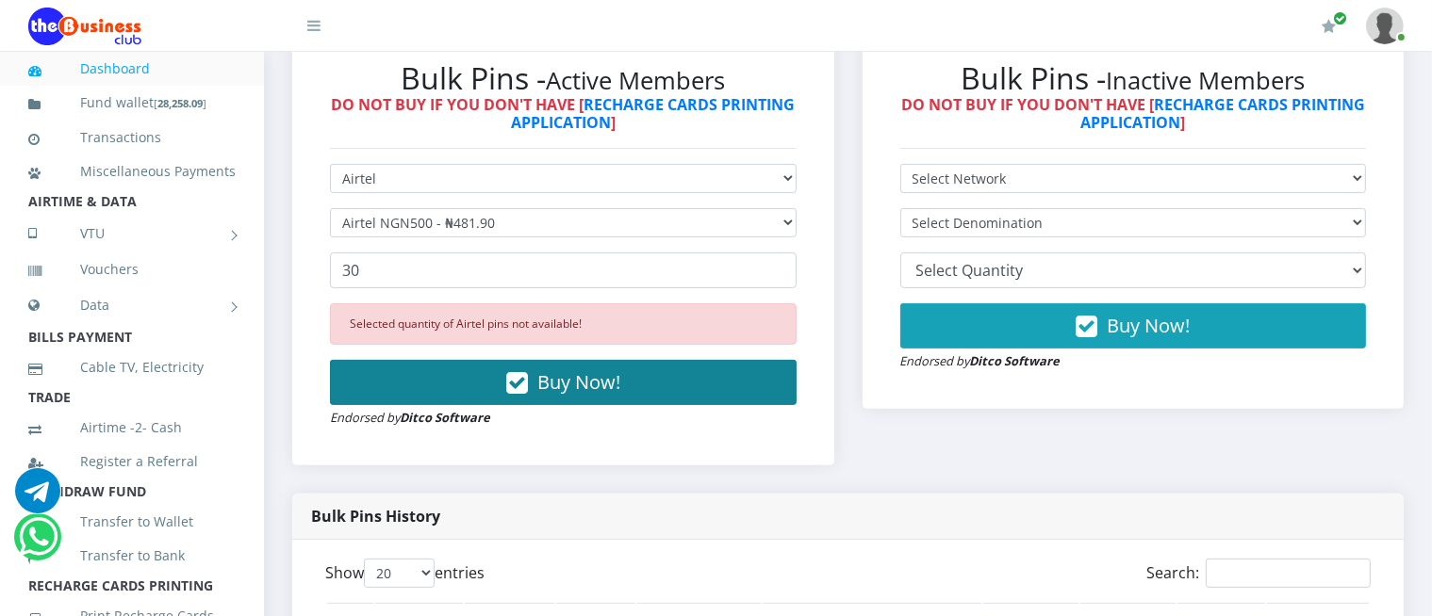
click at [544, 369] on span "Buy Now!" at bounding box center [578, 381] width 83 height 25
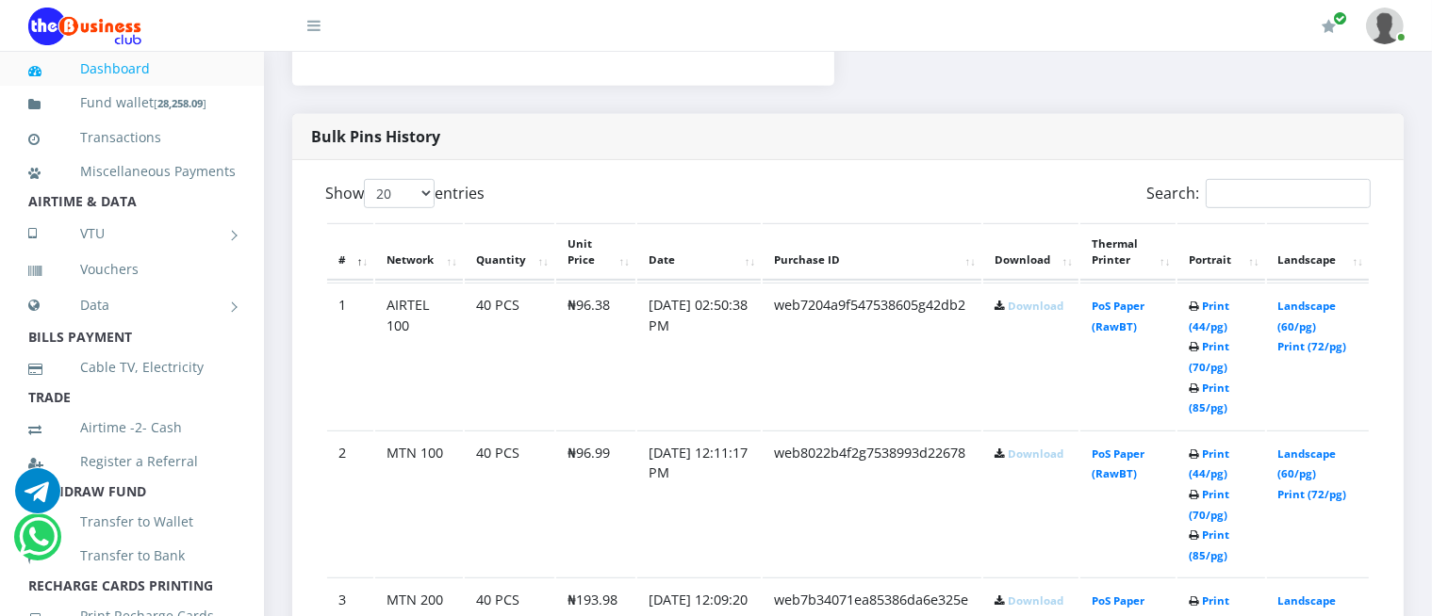
scroll to position [976, 0]
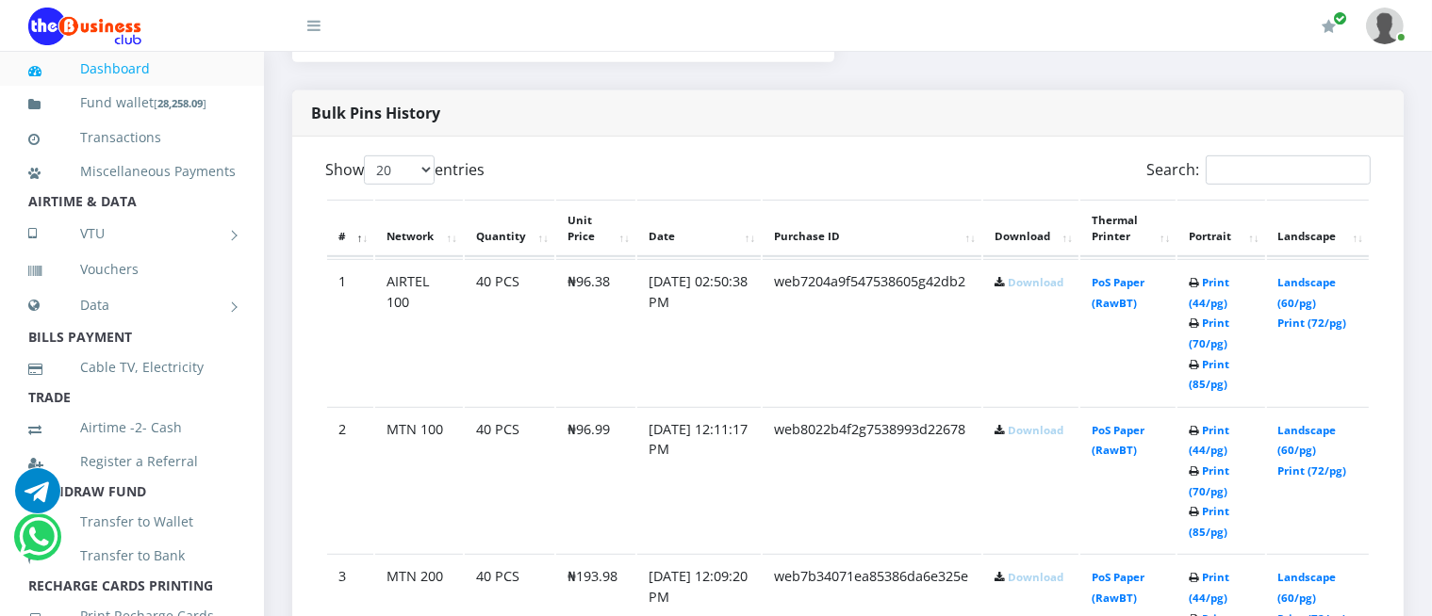
click at [1023, 280] on link "Download" at bounding box center [1036, 282] width 56 height 14
